Goal: Task Accomplishment & Management: Manage account settings

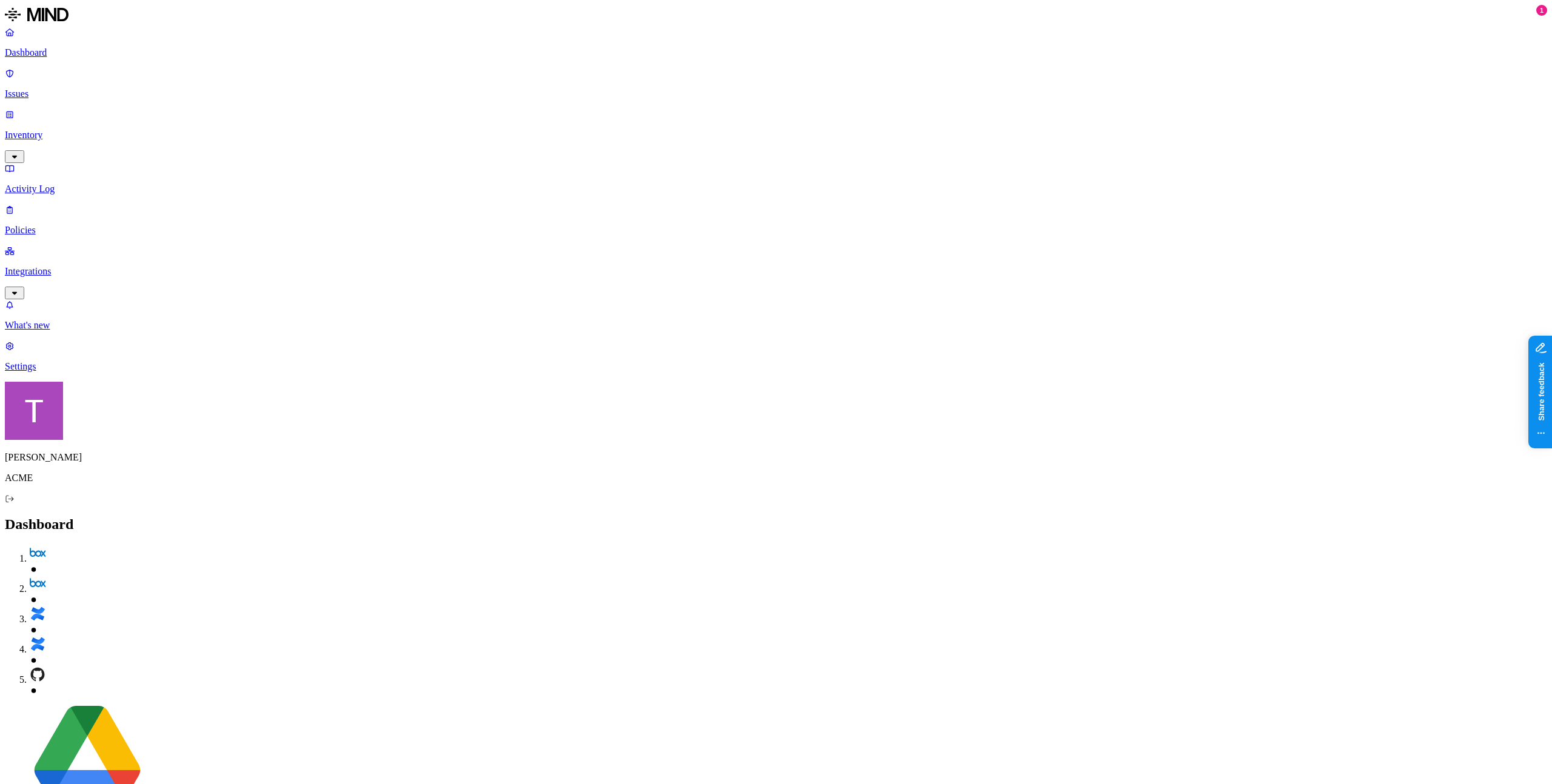
click at [80, 266] on p "Integrations" at bounding box center [776, 271] width 1543 height 11
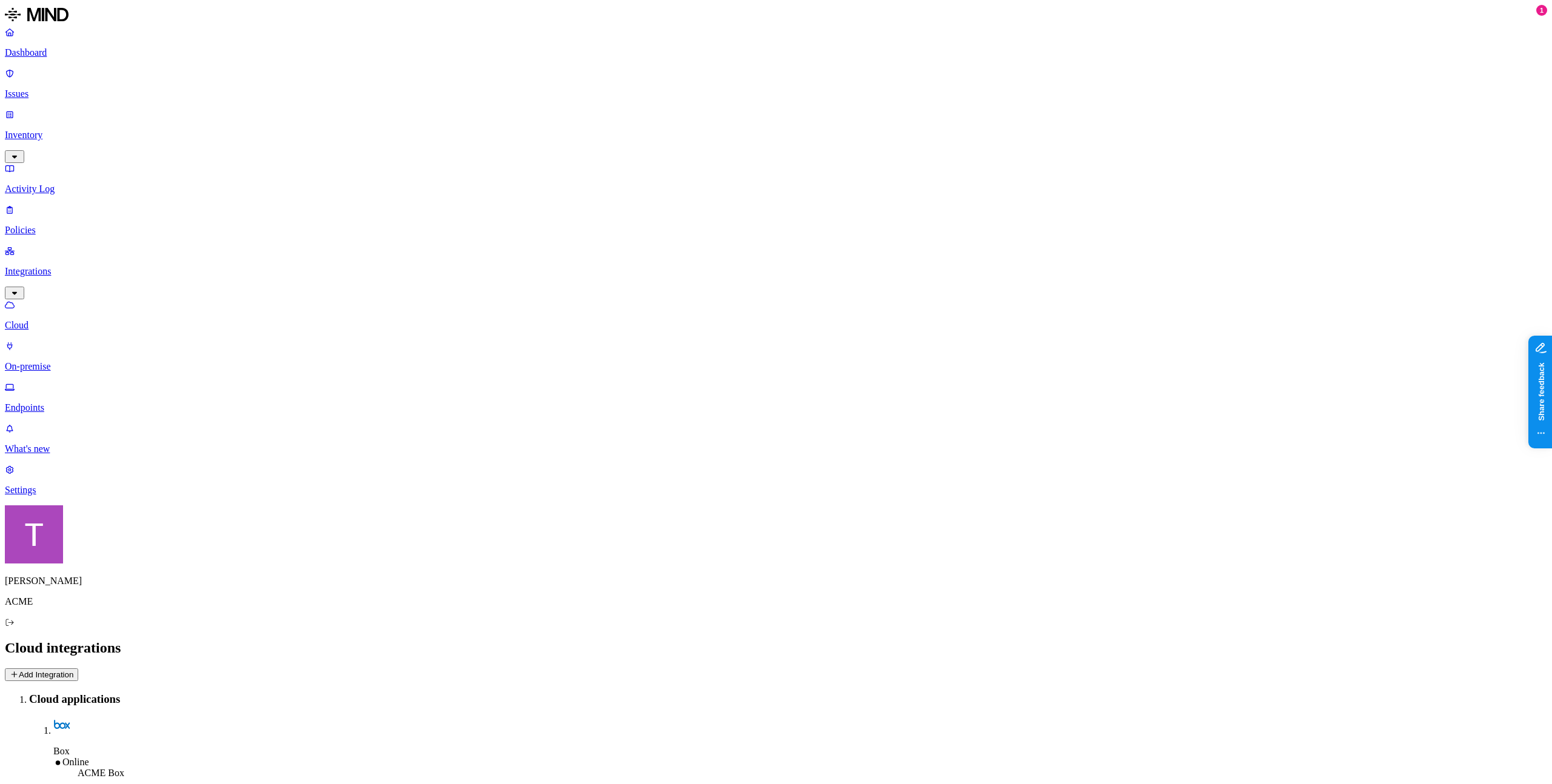
click at [74, 402] on p "Endpoints" at bounding box center [776, 407] width 1543 height 11
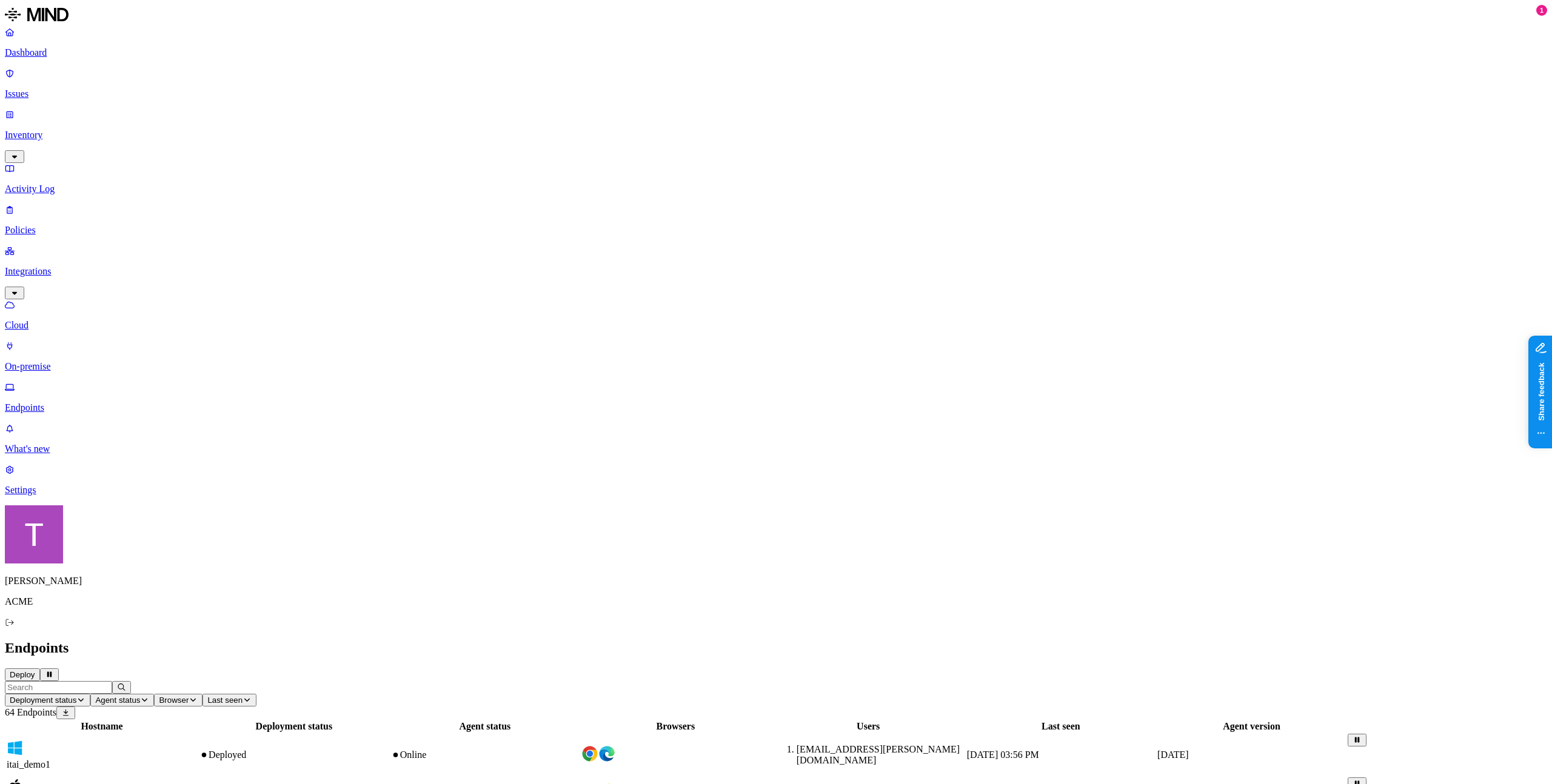
click at [76, 696] on span "Deployment status" at bounding box center [43, 700] width 67 height 9
click at [319, 123] on div "Deployed" at bounding box center [360, 118] width 118 height 22
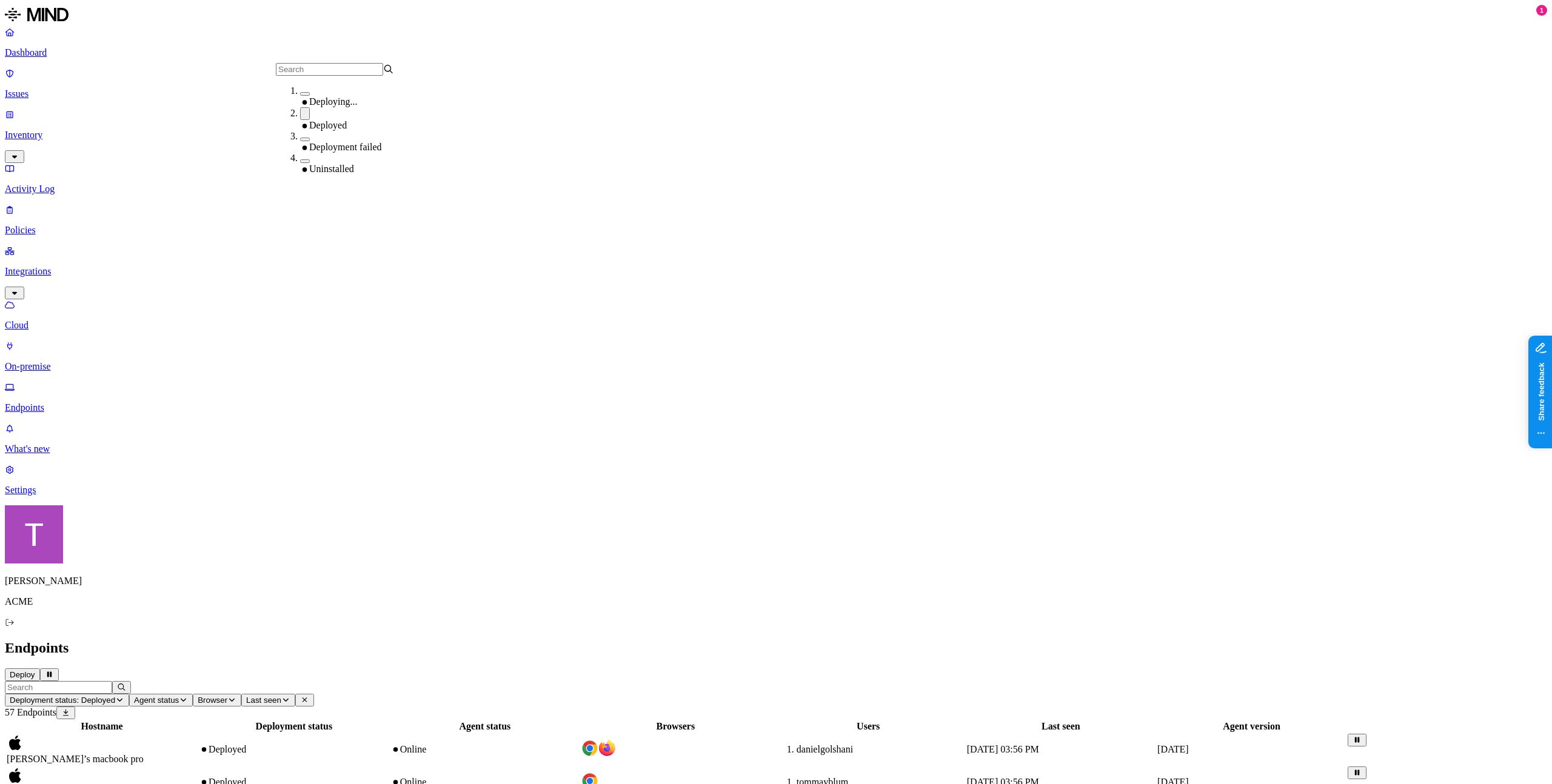
click at [300, 130] on div "Deployed" at bounding box center [360, 119] width 118 height 24
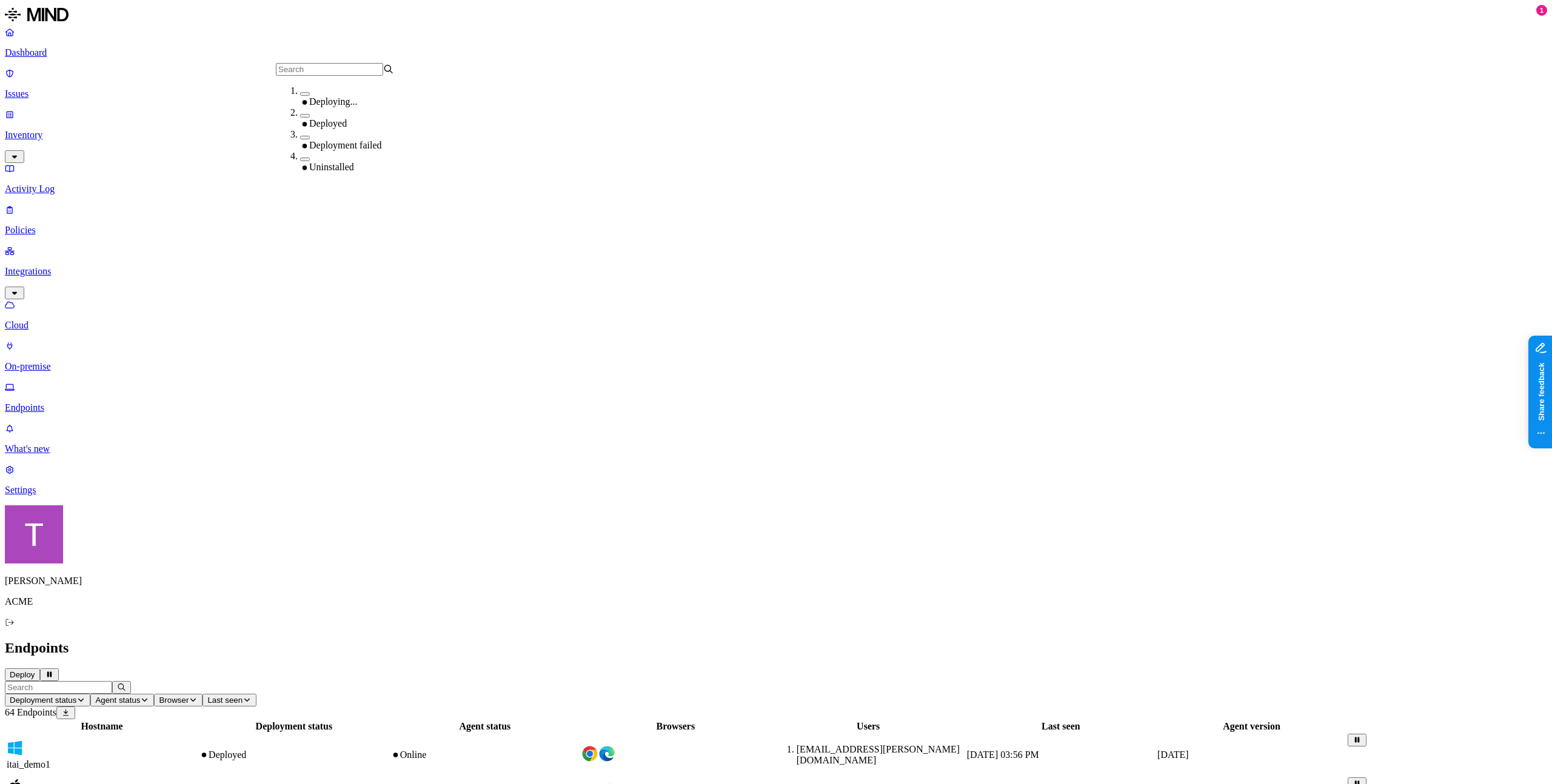
click at [140, 696] on span "Agent status" at bounding box center [117, 700] width 45 height 9
click at [407, 96] on button "button" at bounding box center [412, 94] width 9 height 4
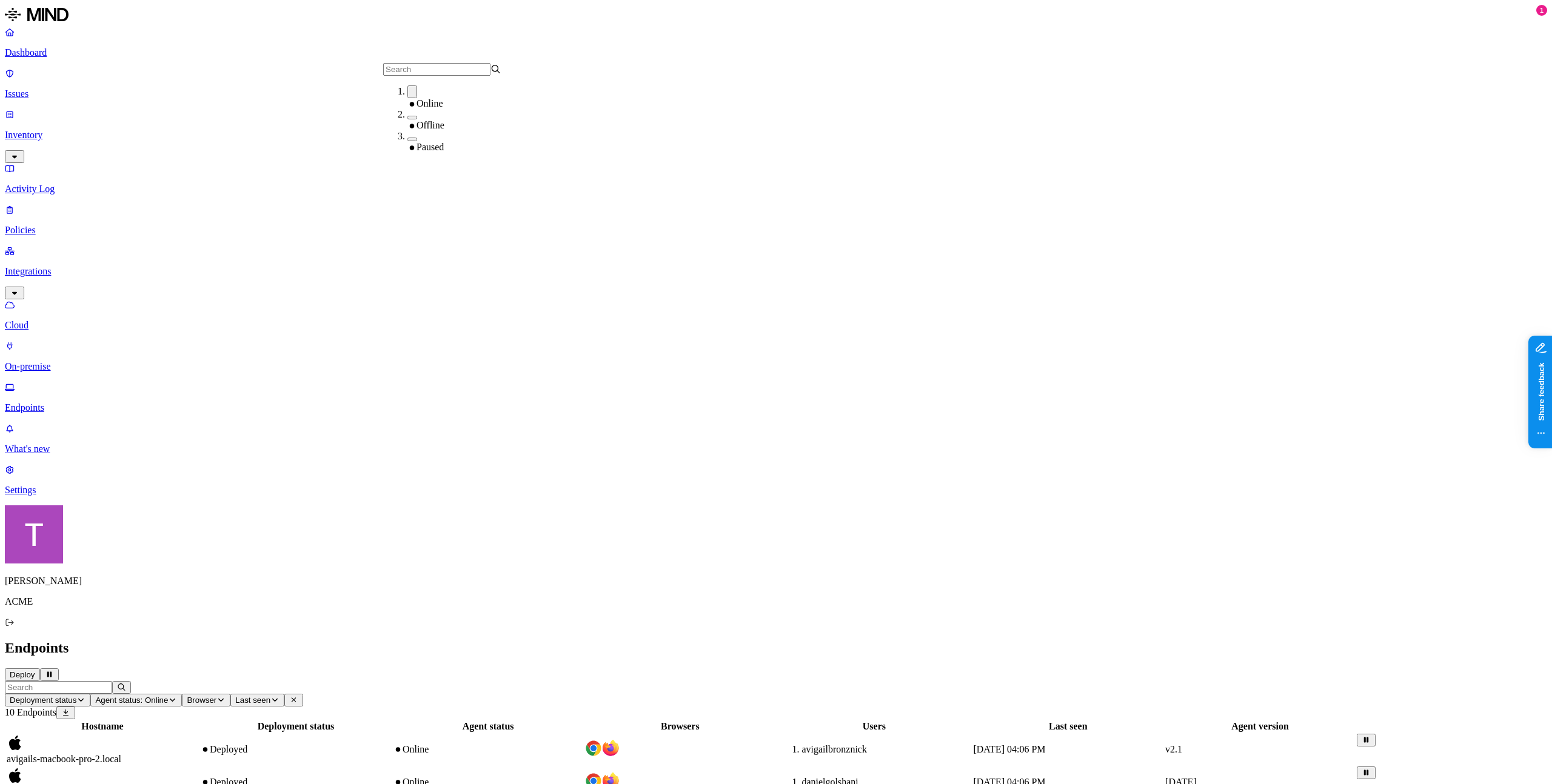
click at [407, 98] on button "button" at bounding box center [412, 92] width 9 height 13
